Goal: Information Seeking & Learning: Understand process/instructions

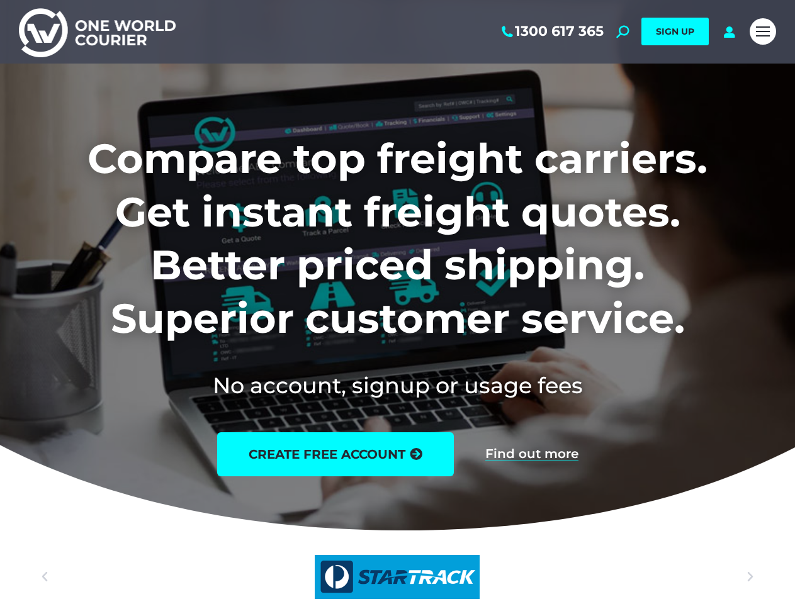
click at [397, 302] on h1 "Compare top freight carriers. Get instant freight quotes. Better priced shippin…" at bounding box center [397, 238] width 757 height 213
click at [763, 31] on span "Mobile menu icon" at bounding box center [763, 31] width 14 height 1
